Goal: Transaction & Acquisition: Purchase product/service

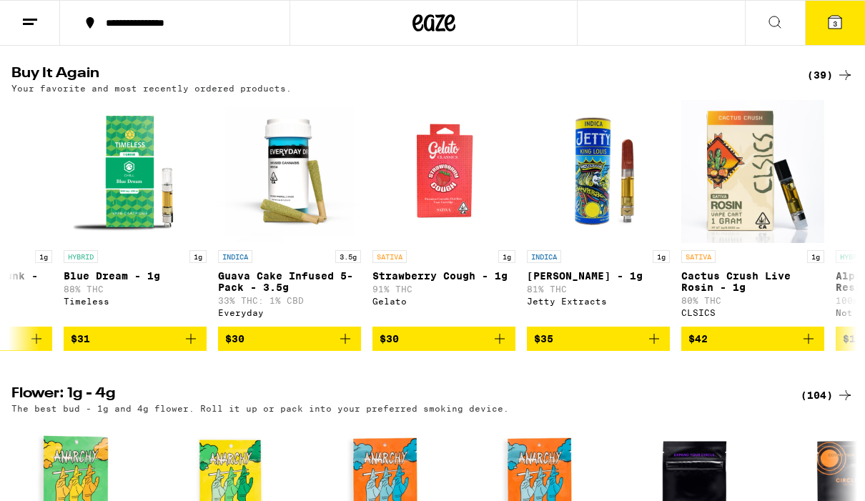
scroll to position [0, 1183]
